Goal: Transaction & Acquisition: Purchase product/service

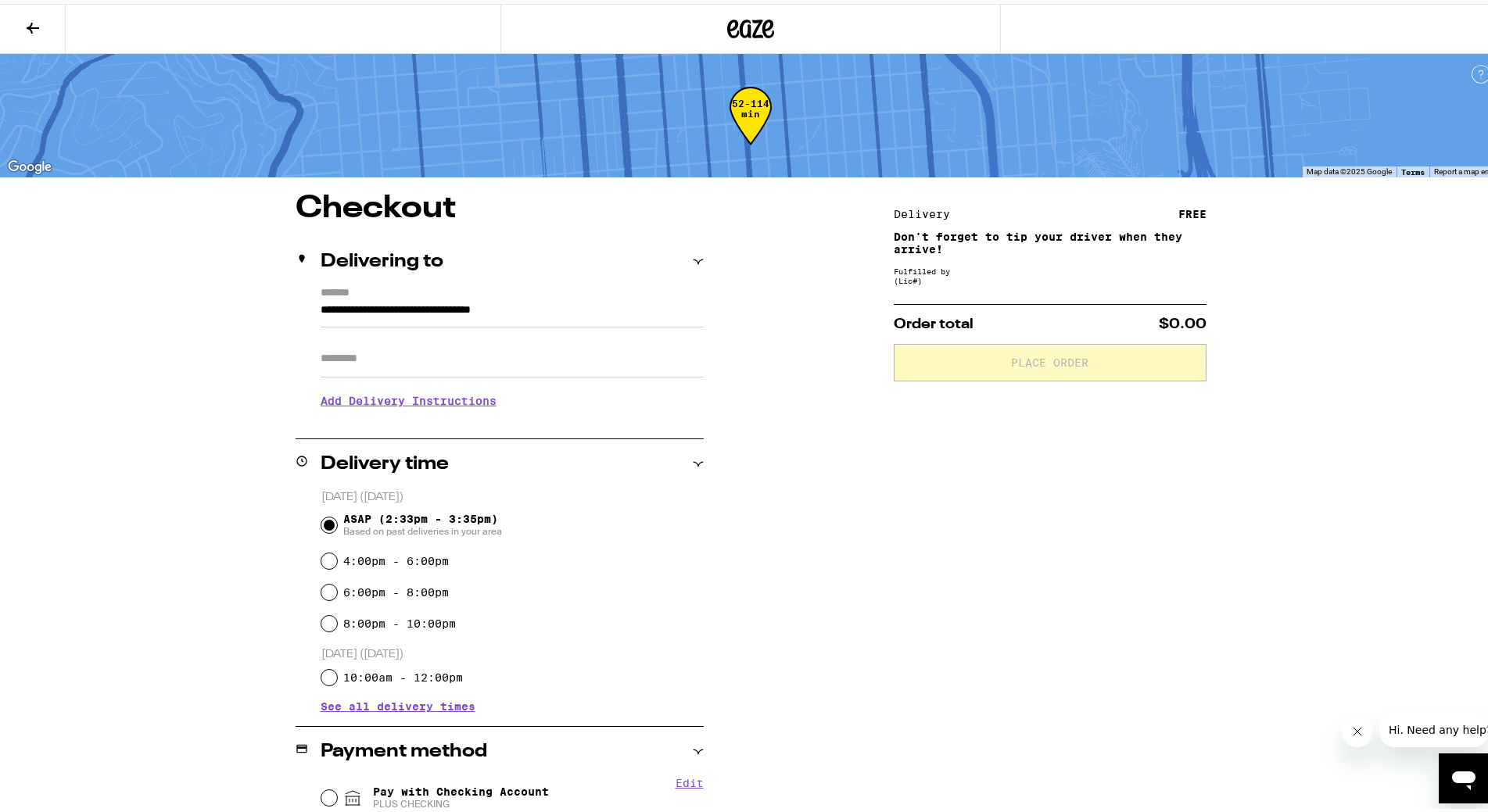
click at [753, 34] on icon at bounding box center [751, 25] width 24 height 19
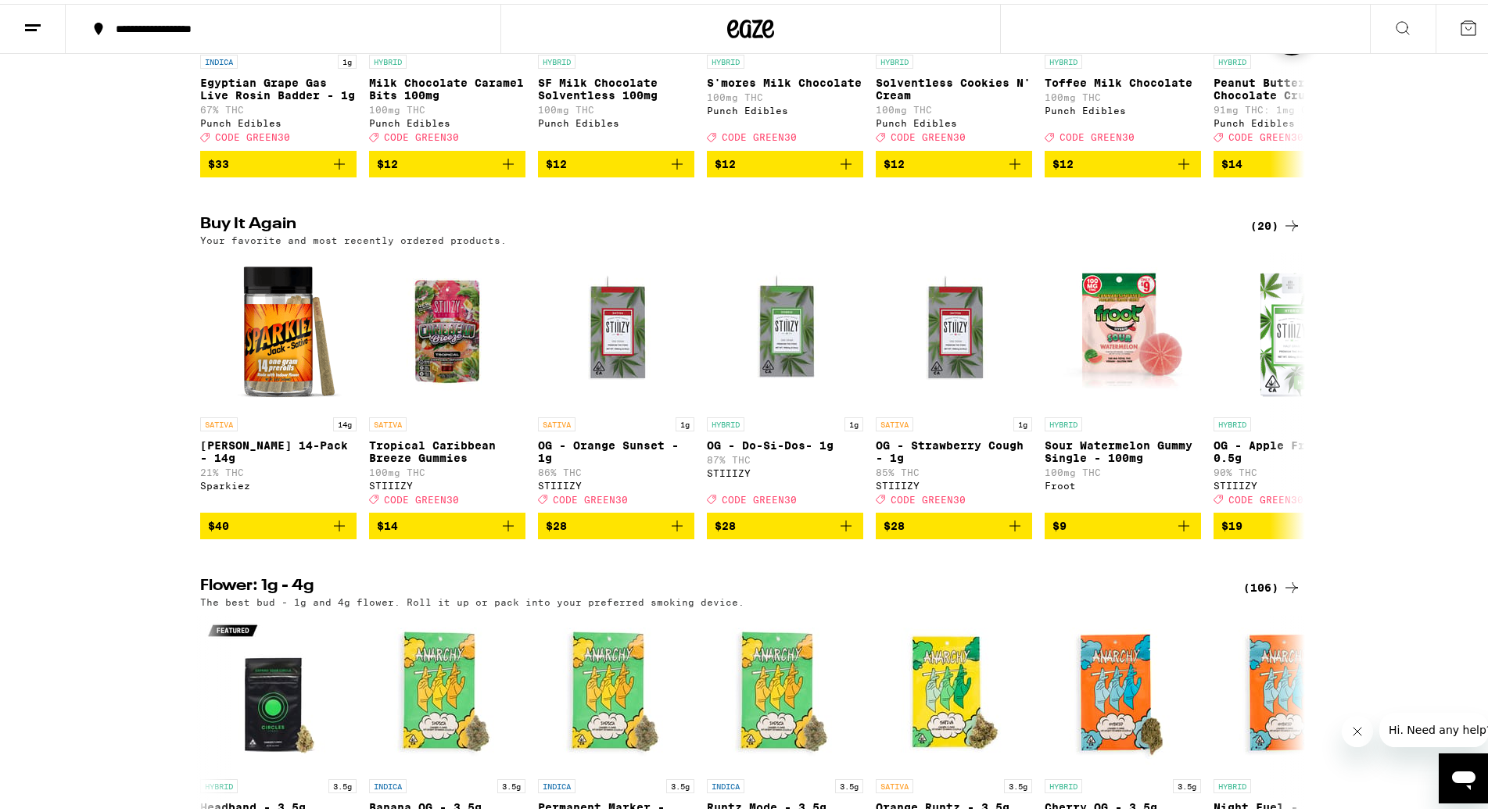
scroll to position [1094, 0]
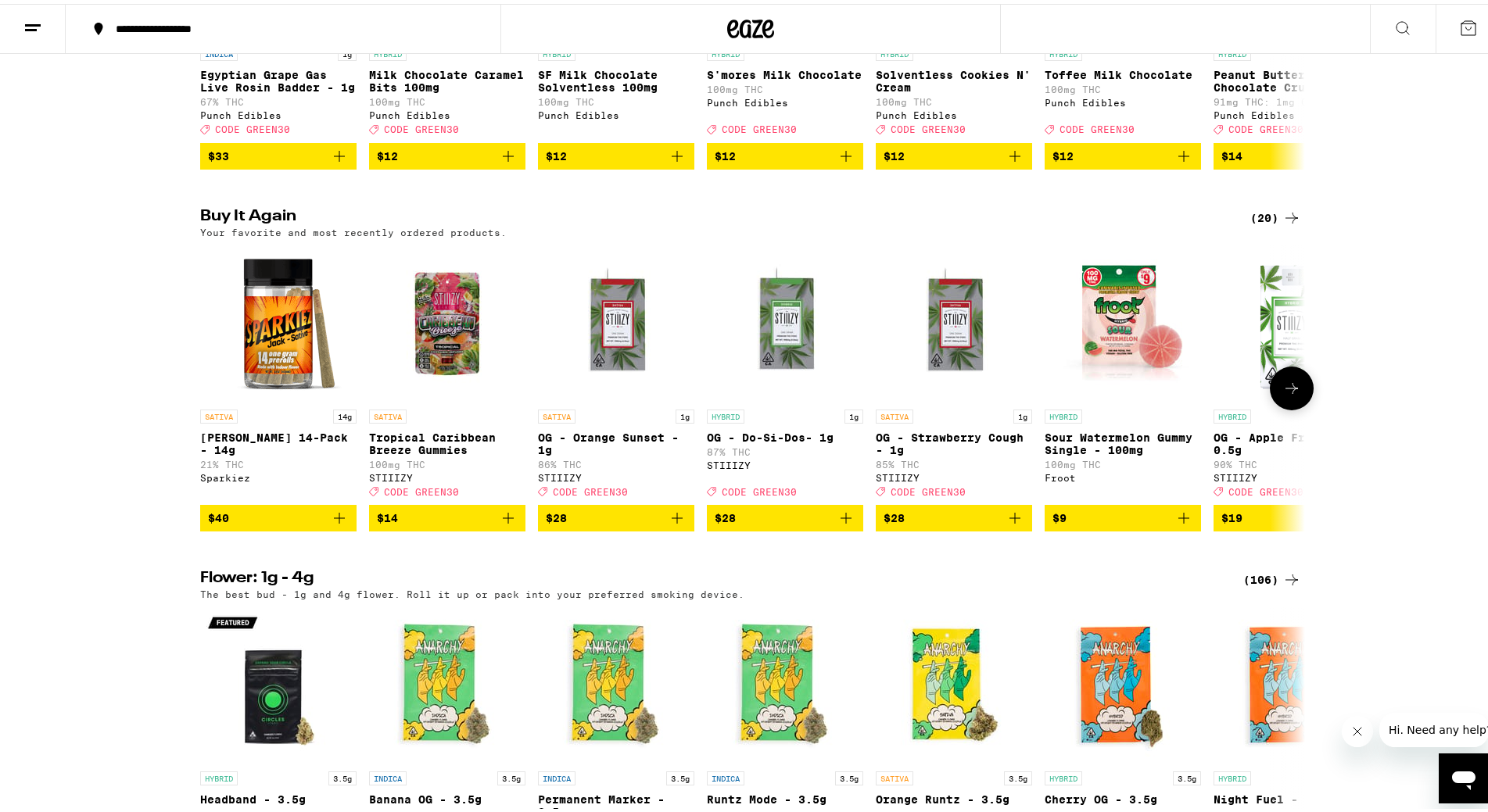
click at [335, 519] on icon "Add to bag" at bounding box center [340, 514] width 11 height 11
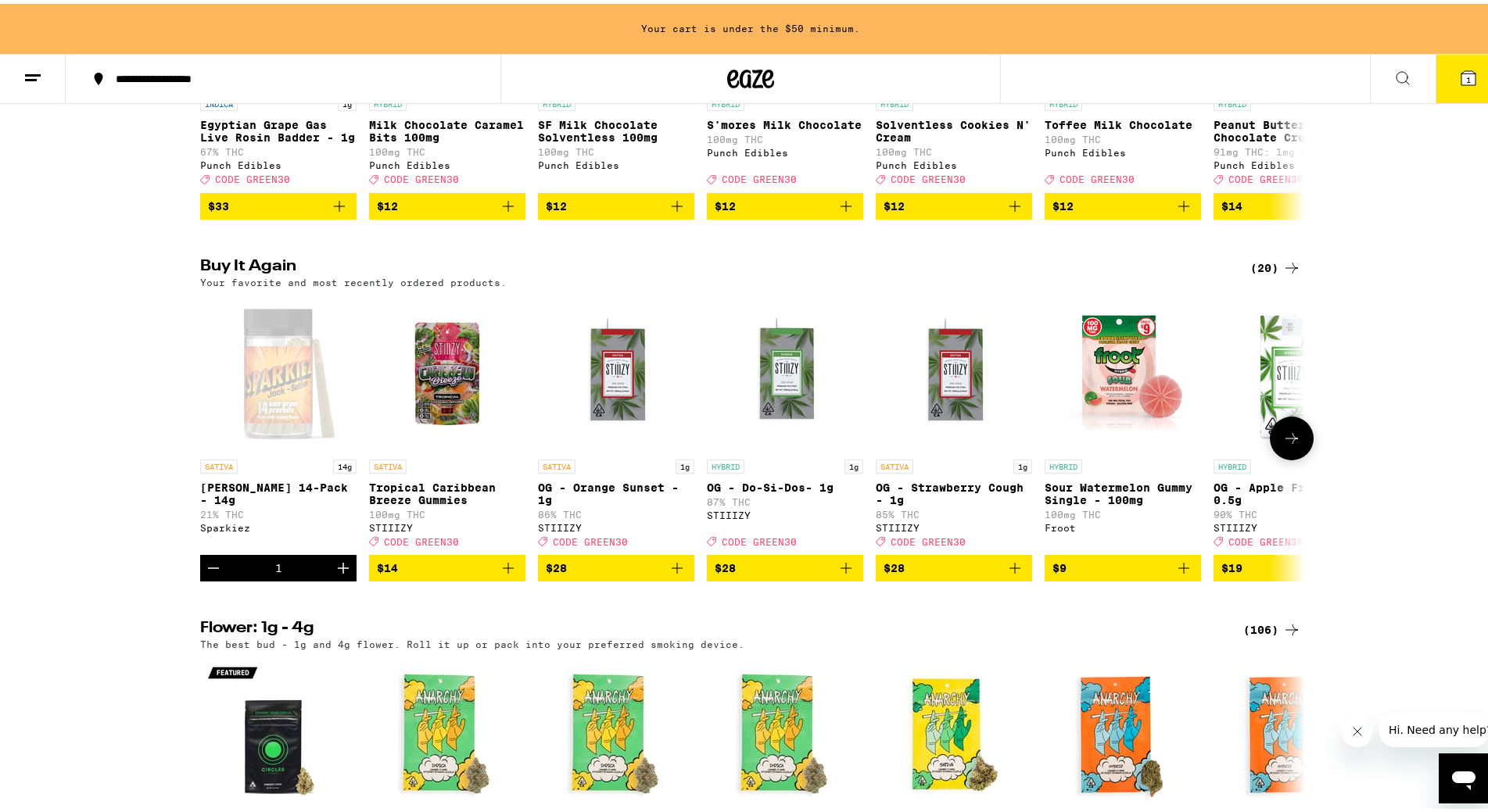
scroll to position [1144, 0]
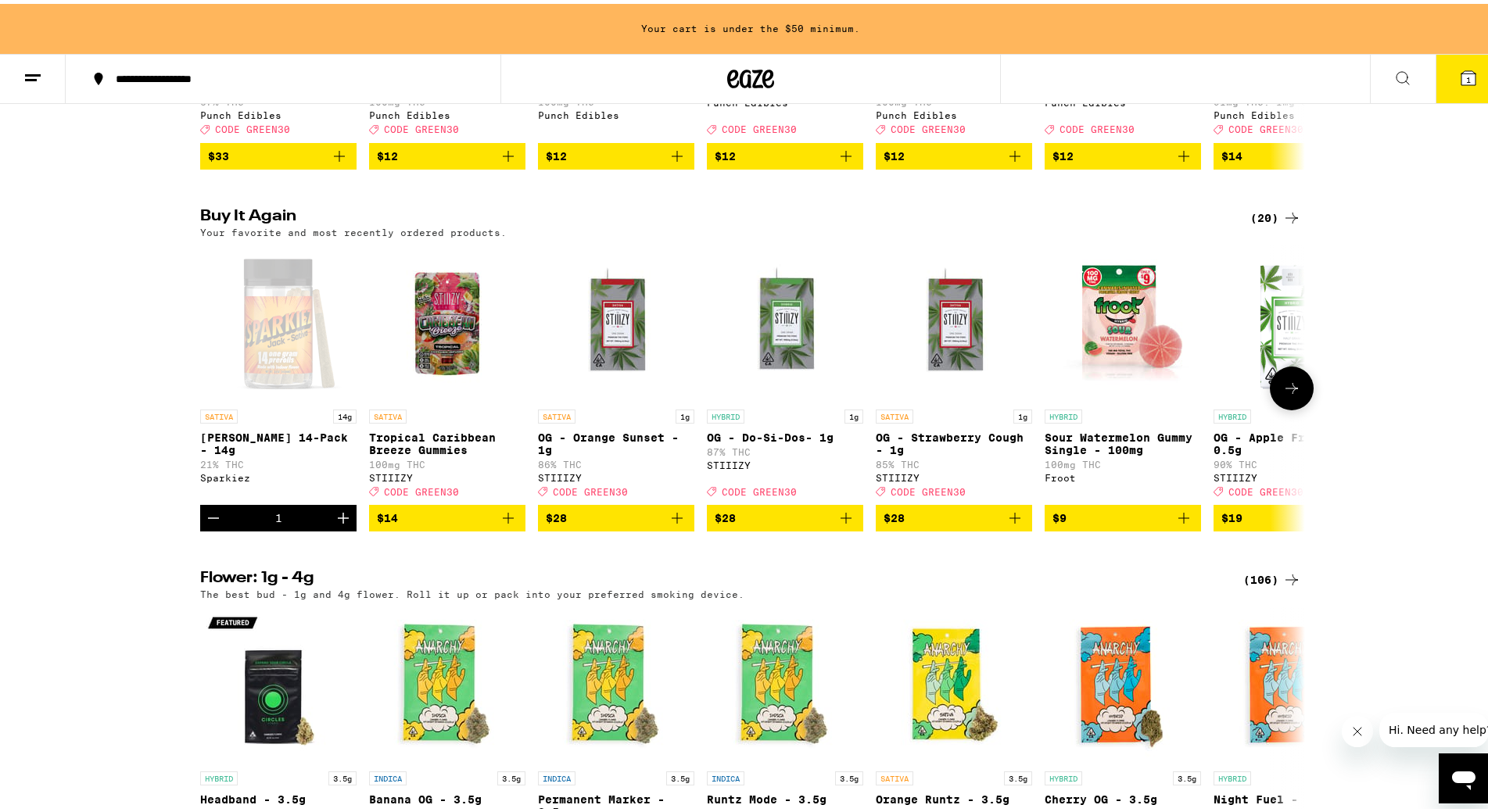
click at [339, 519] on icon "Increment" at bounding box center [343, 514] width 11 height 11
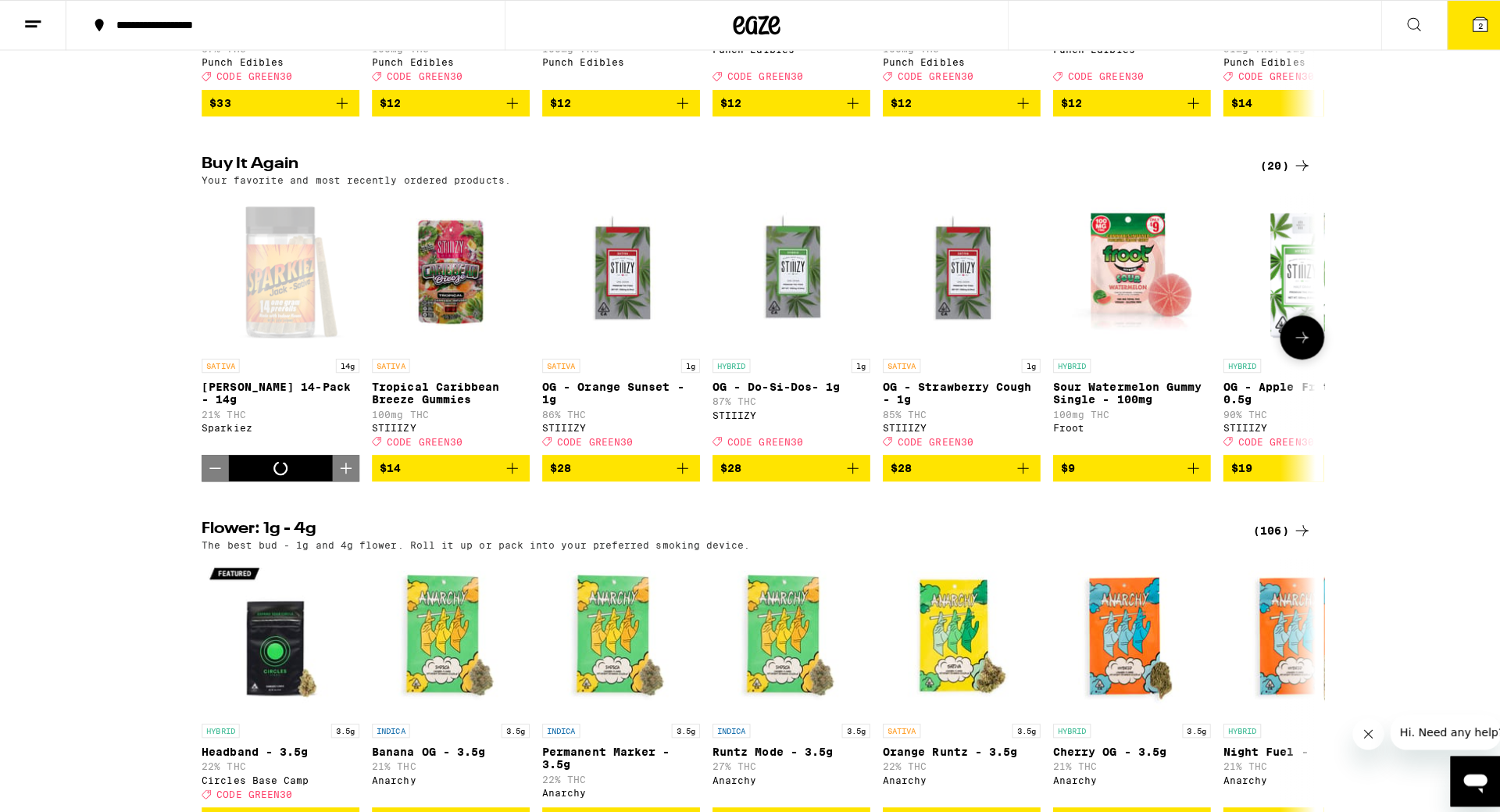
scroll to position [1094, 0]
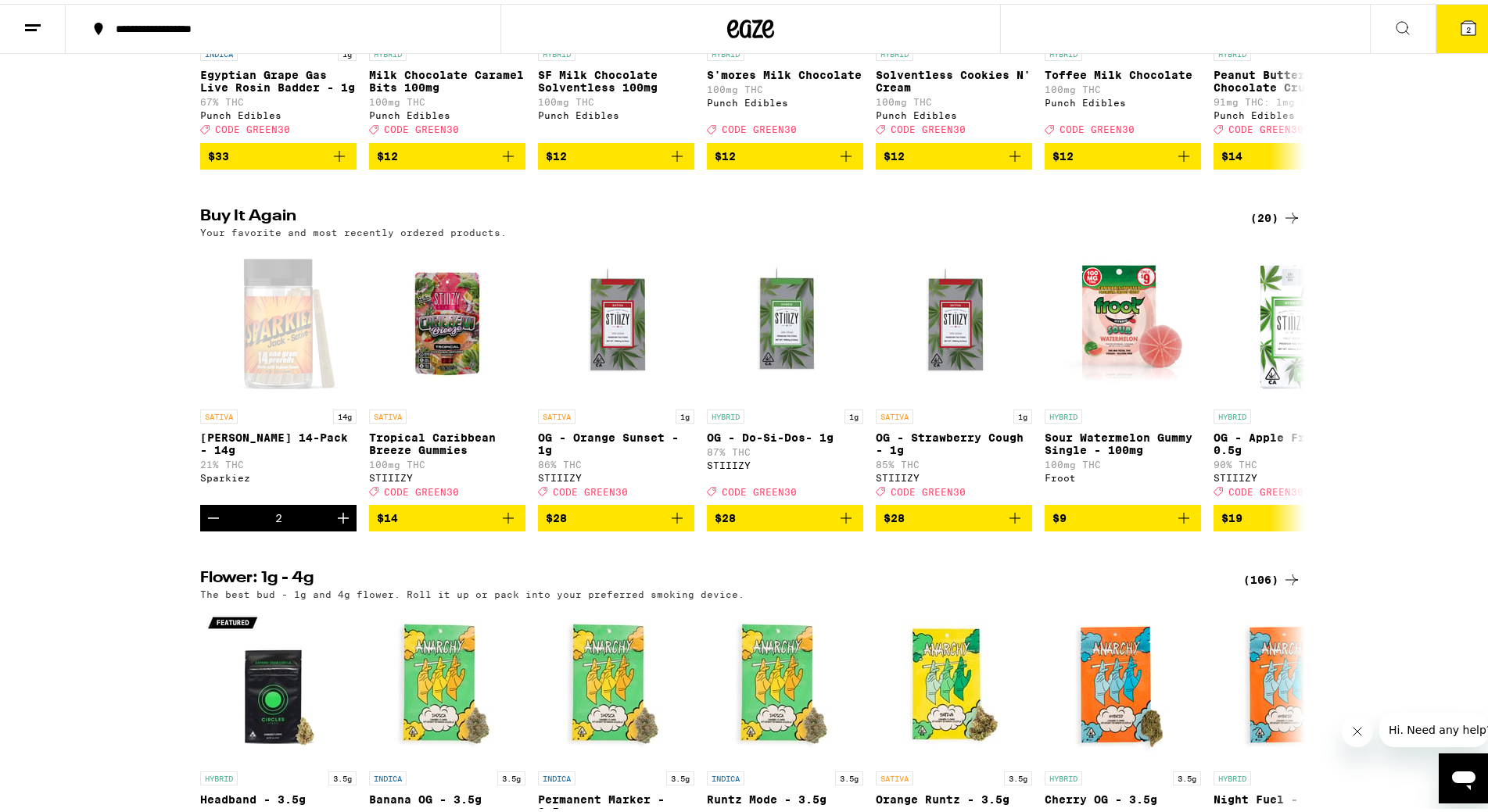
click at [1459, 33] on icon at bounding box center [1468, 24] width 19 height 19
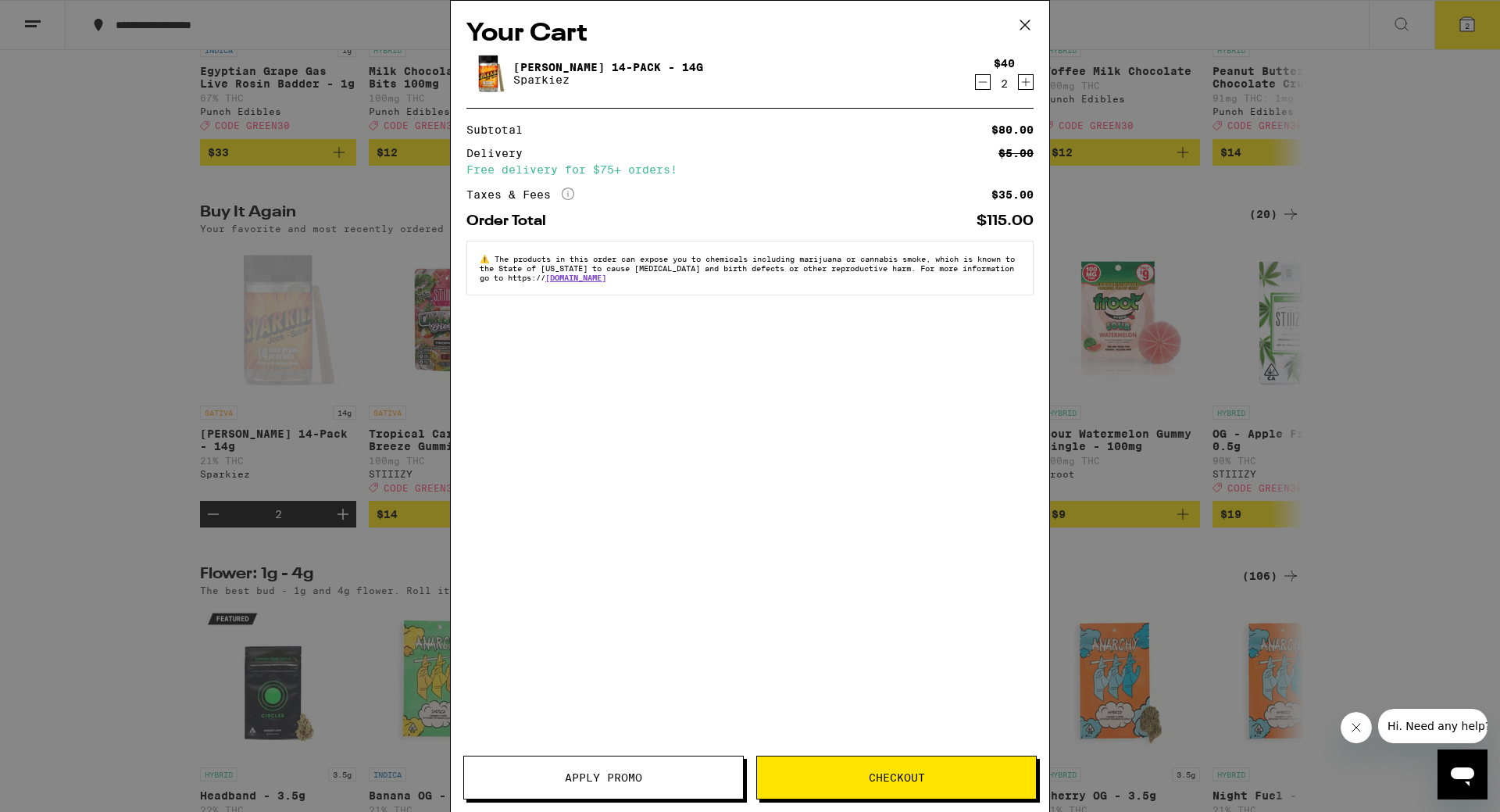
click at [897, 777] on span "Checkout" at bounding box center [897, 777] width 57 height 11
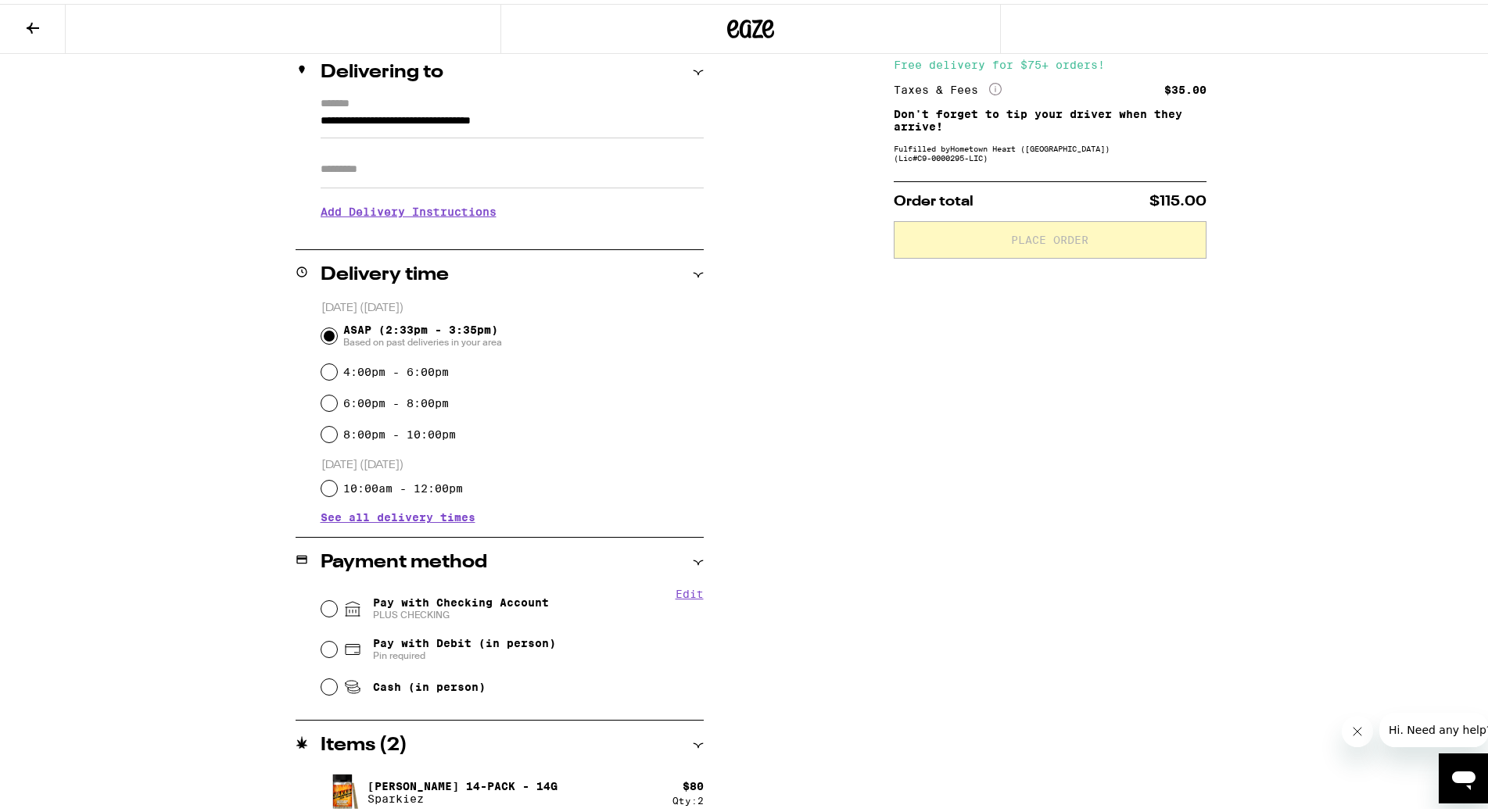
scroll to position [201, 0]
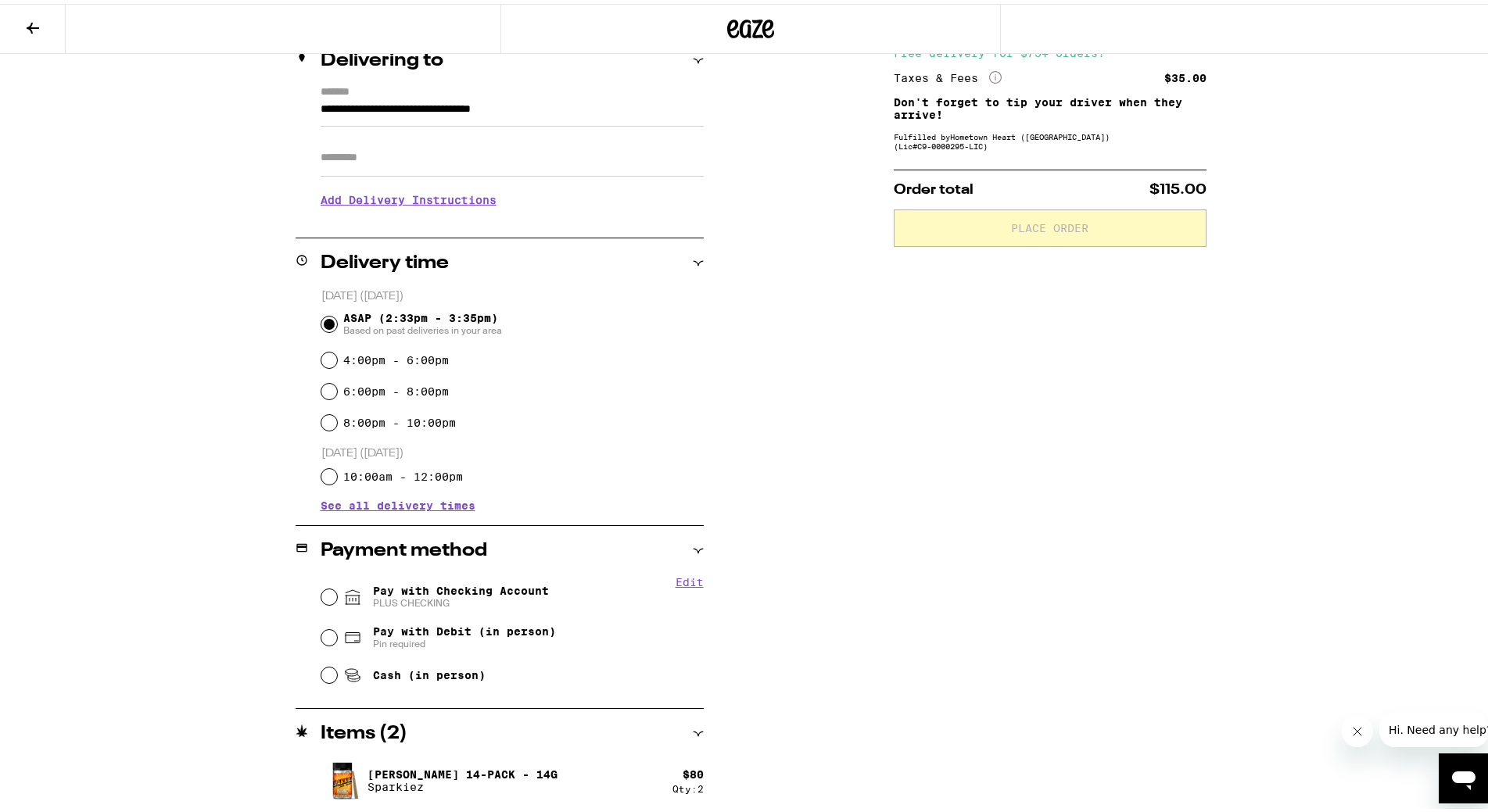
click at [501, 587] on span "Pay with Checking Account PLUS CHECKING" at bounding box center [460, 592] width 176 height 25
click at [337, 587] on input "Pay with Checking Account PLUS CHECKING" at bounding box center [329, 592] width 16 height 16
radio input "true"
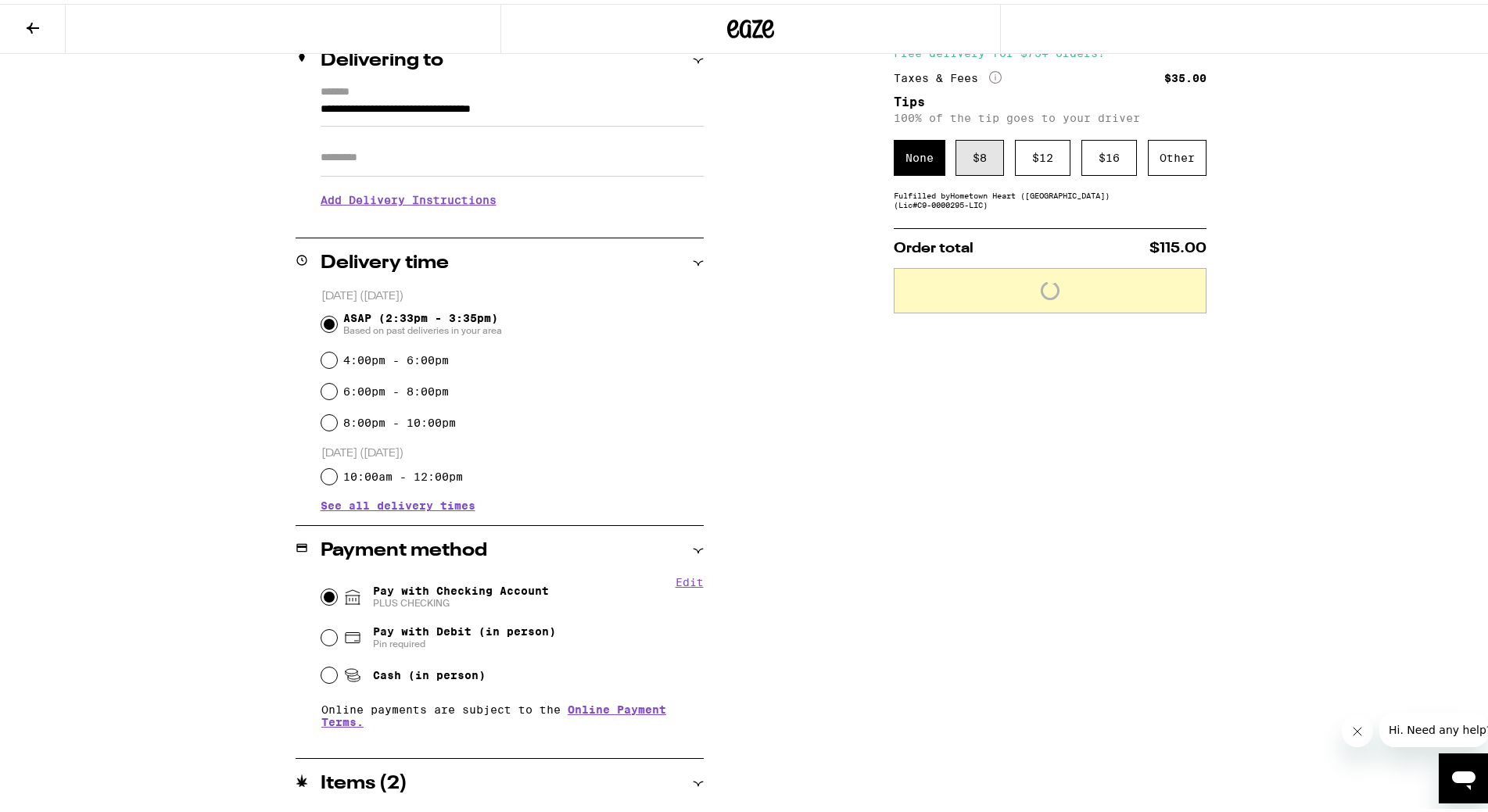
click at [990, 161] on div "$ 8" at bounding box center [979, 153] width 48 height 36
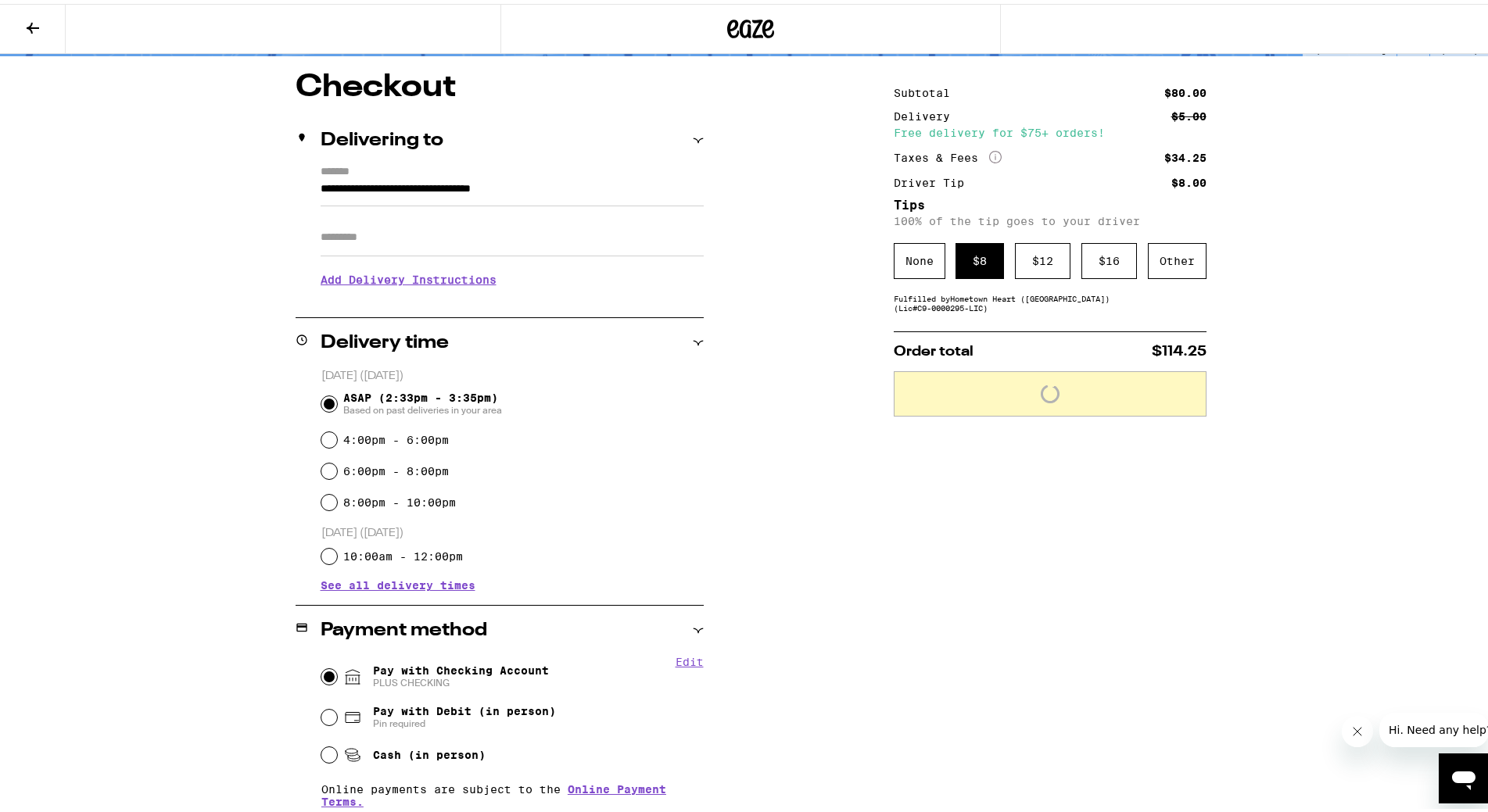
scroll to position [0, 0]
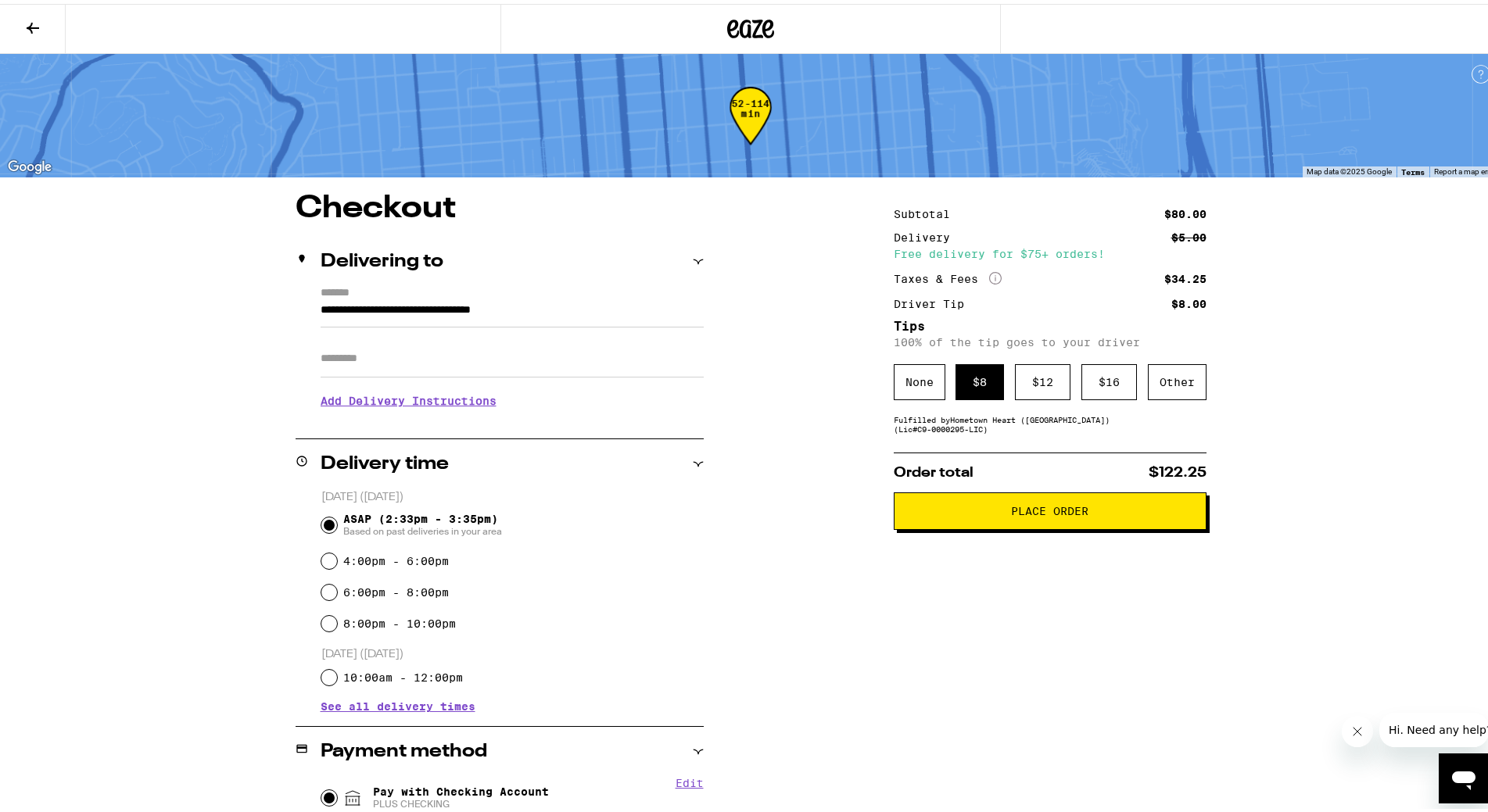
click at [1067, 537] on div "Subtotal $80.00 Delivery $5.00 Free delivery for $75+ orders! Taxes & Fees More…" at bounding box center [1050, 625] width 313 height 873
click at [1058, 519] on button "Place Order" at bounding box center [1050, 506] width 313 height 37
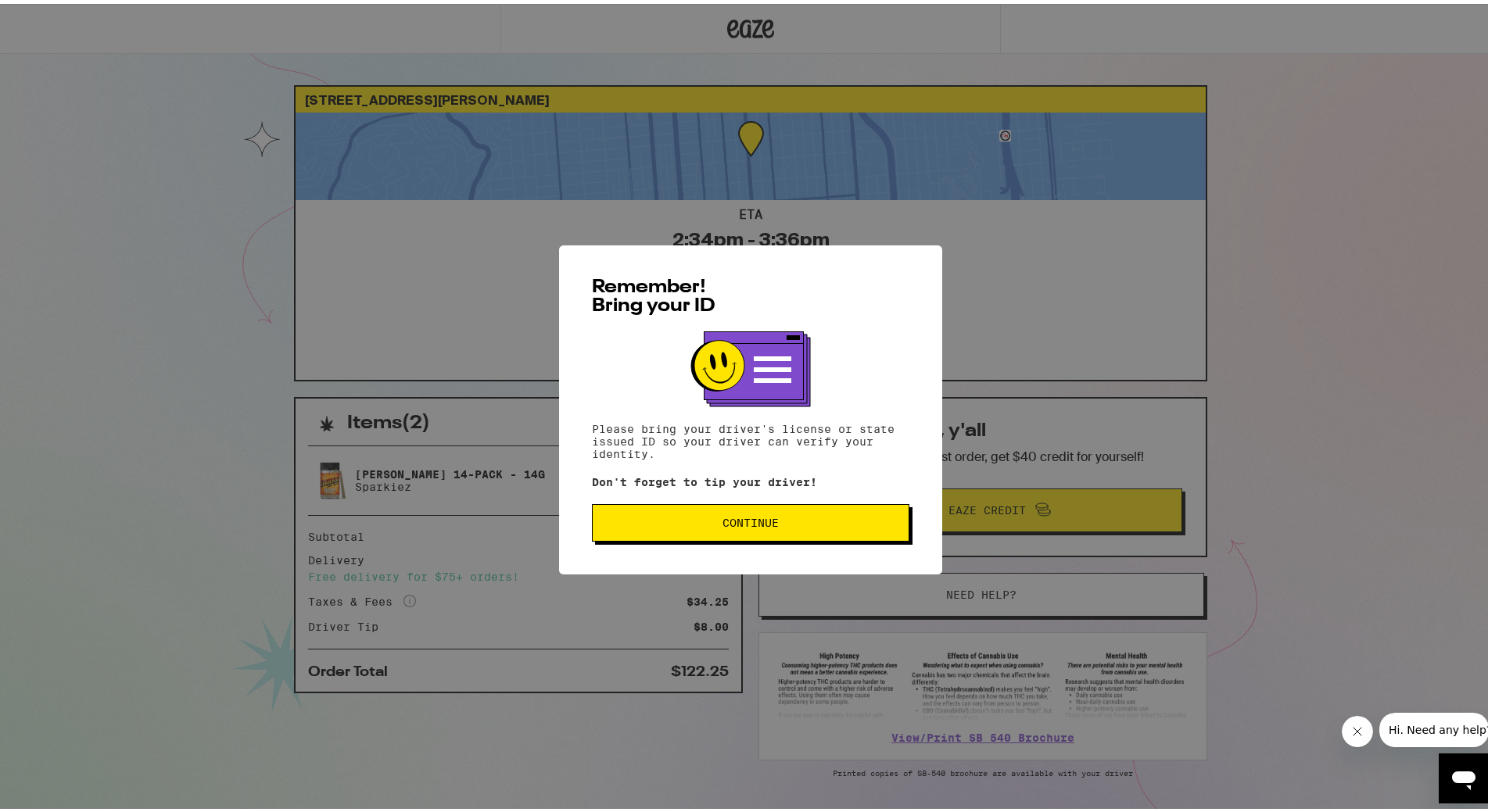
click at [812, 522] on span "Continue" at bounding box center [750, 519] width 291 height 11
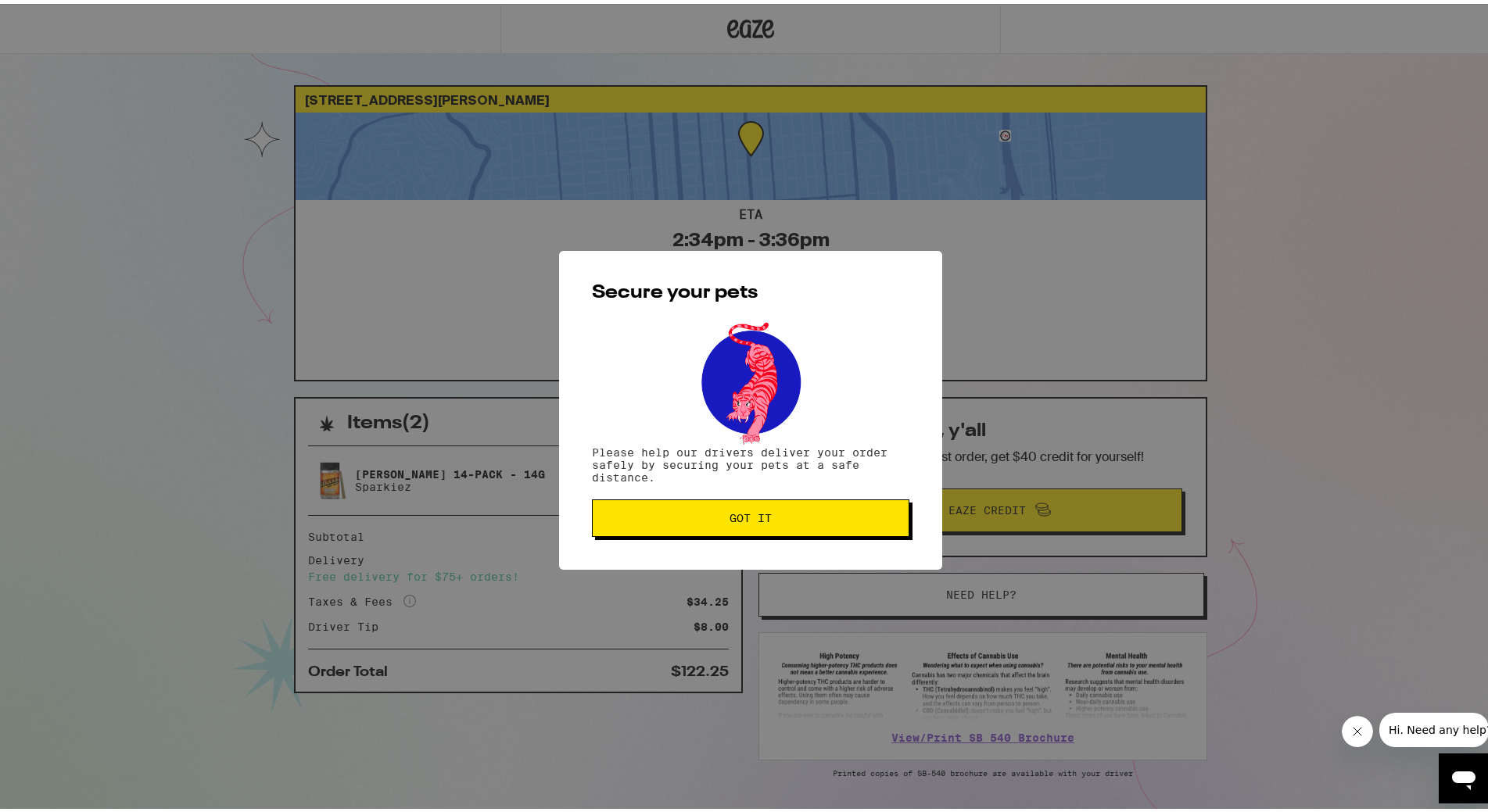
click at [749, 515] on span "Got it" at bounding box center [750, 514] width 42 height 11
